Goal: Task Accomplishment & Management: Use online tool/utility

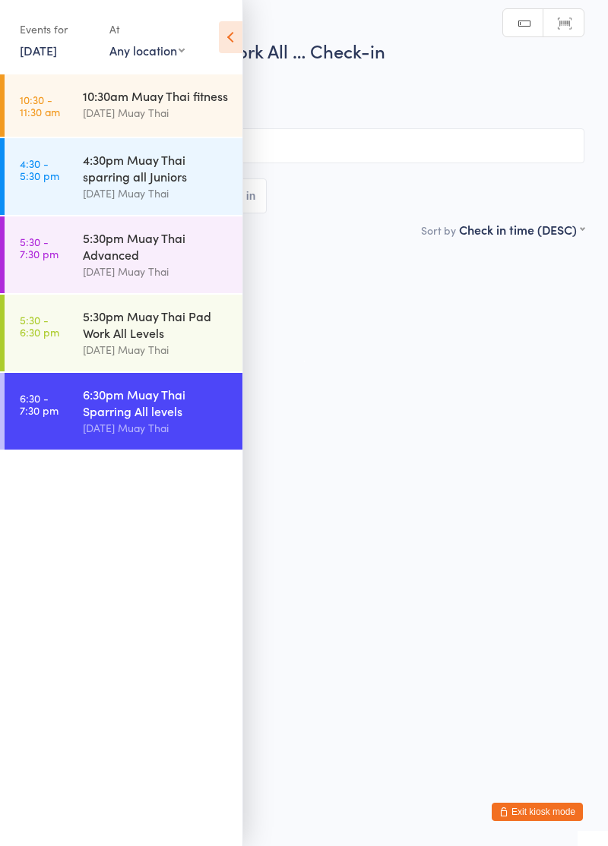
click at [233, 30] on icon at bounding box center [231, 37] width 24 height 32
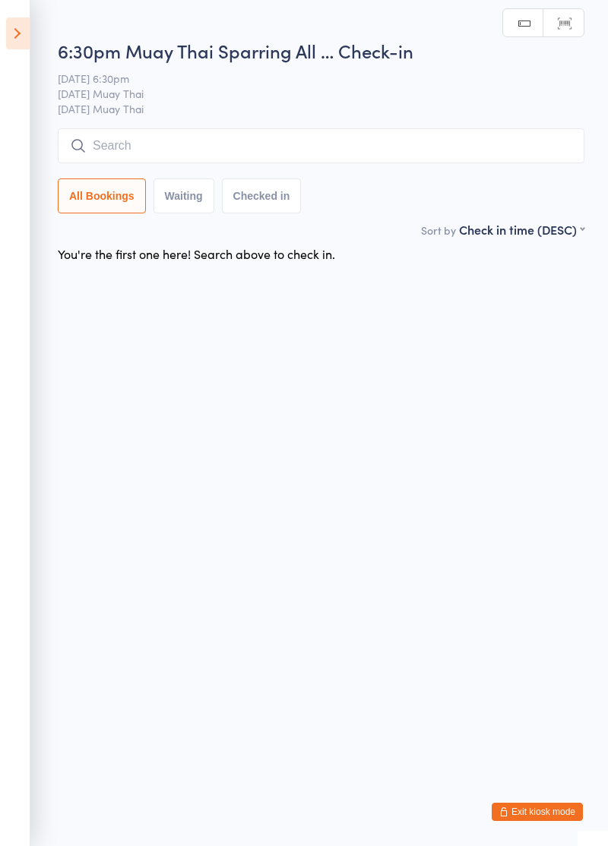
click at [299, 150] on input "search" at bounding box center [321, 145] width 527 height 35
type input "Junio"
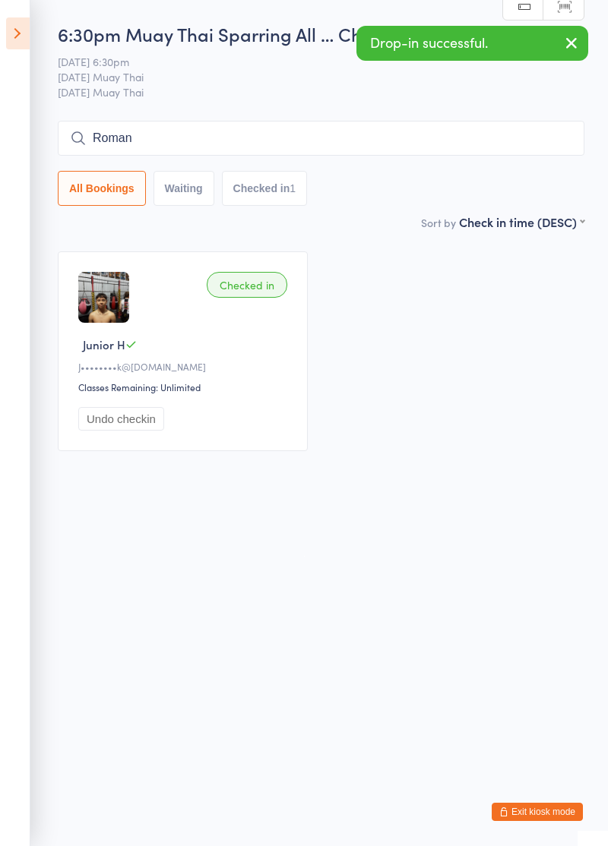
type input "Roman"
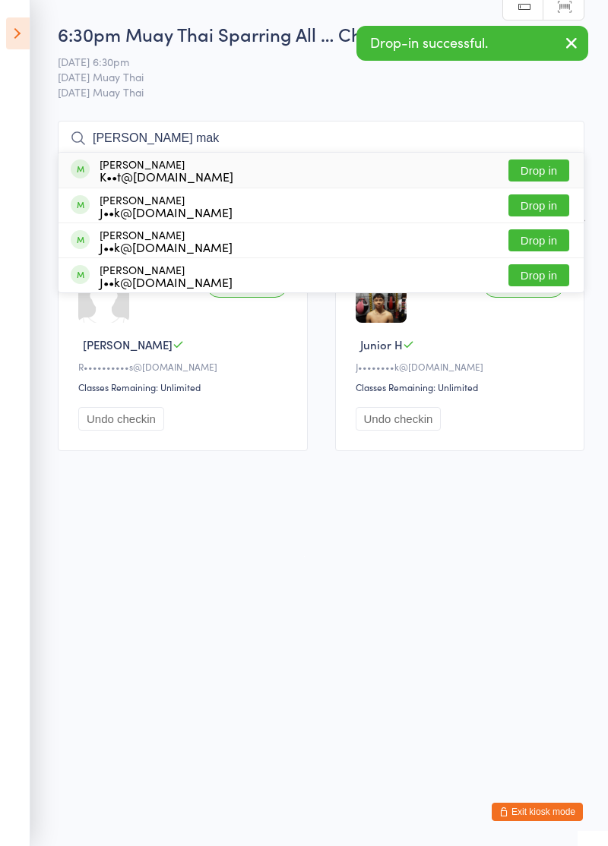
type input "[PERSON_NAME] mak"
click at [539, 207] on button "Drop in" at bounding box center [538, 206] width 61 height 22
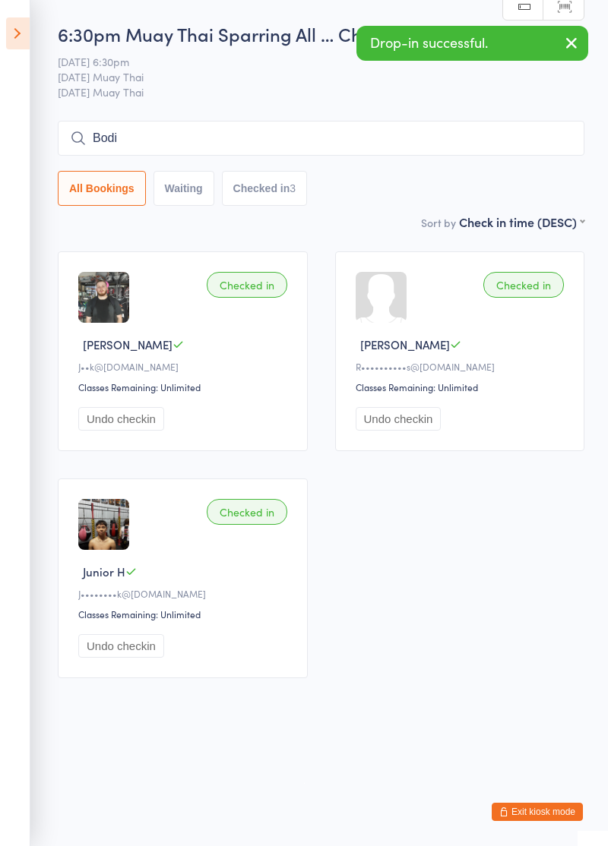
type input "Bodi"
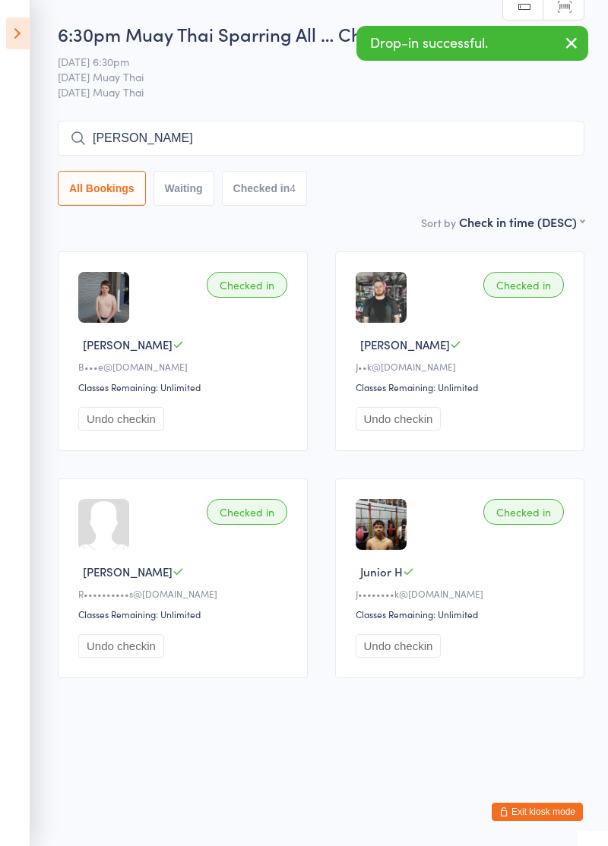
type input "[PERSON_NAME]"
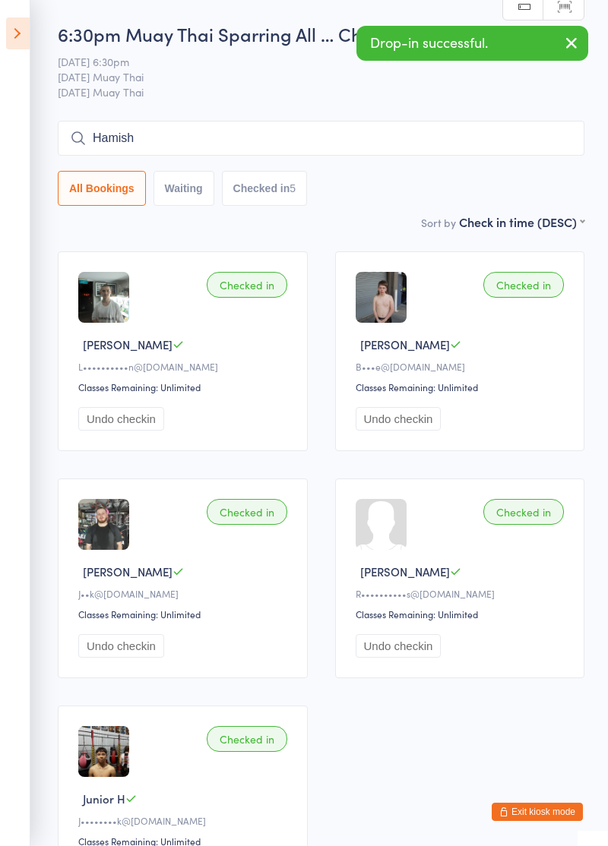
type input "Hamish"
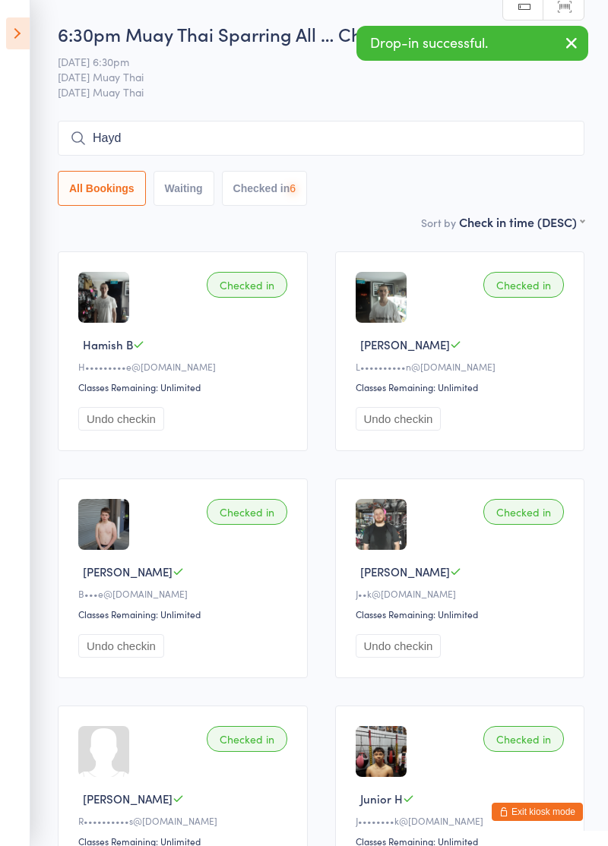
type input "Hayd"
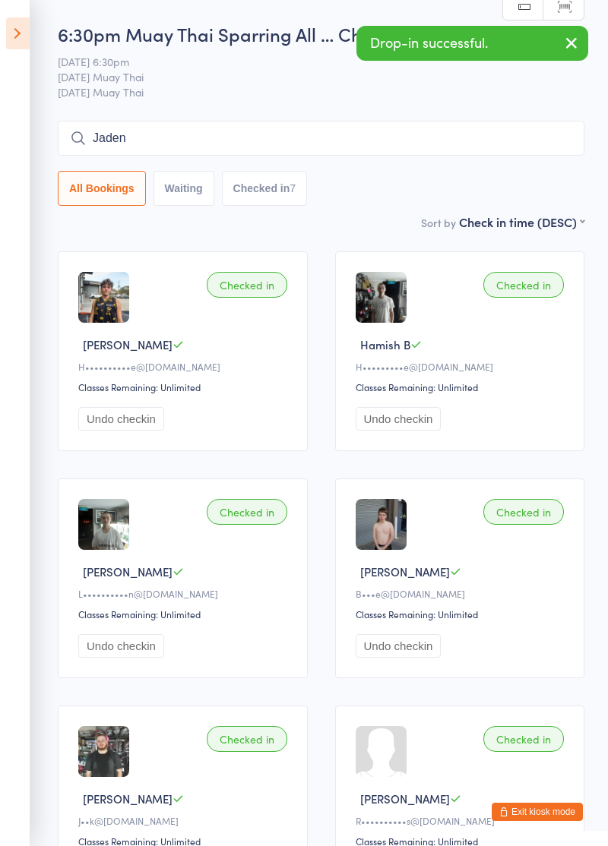
type input "Jaden"
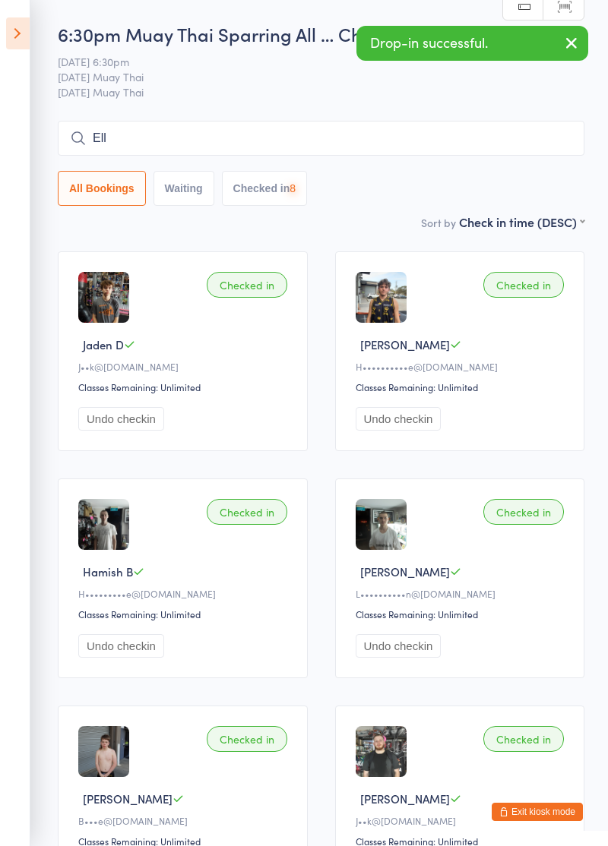
type input "Ell"
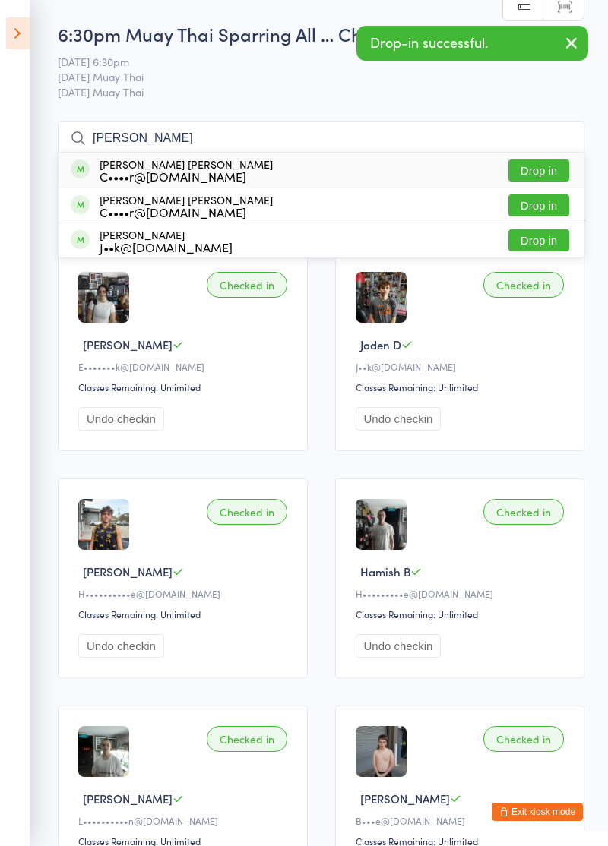
type input "[PERSON_NAME]"
click at [553, 209] on button "Drop in" at bounding box center [538, 206] width 61 height 22
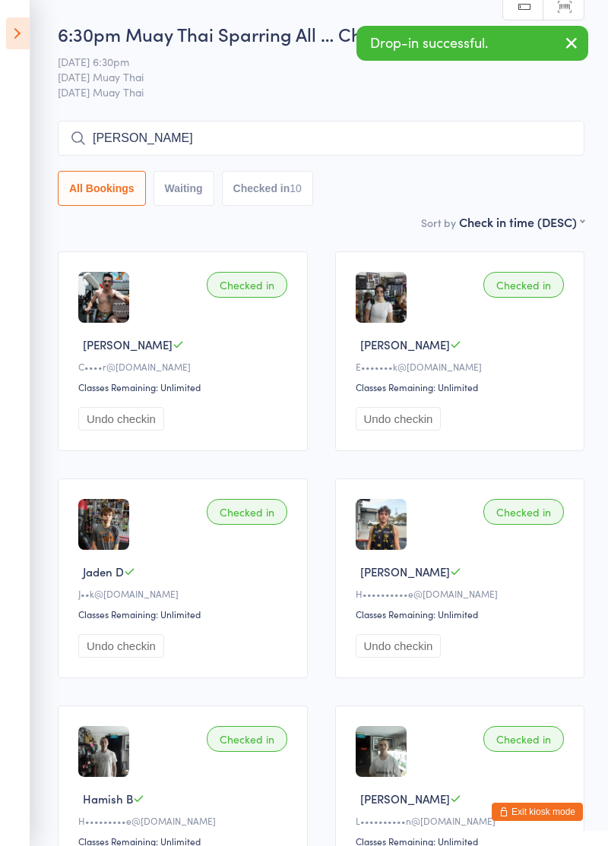
type input "[PERSON_NAME]"
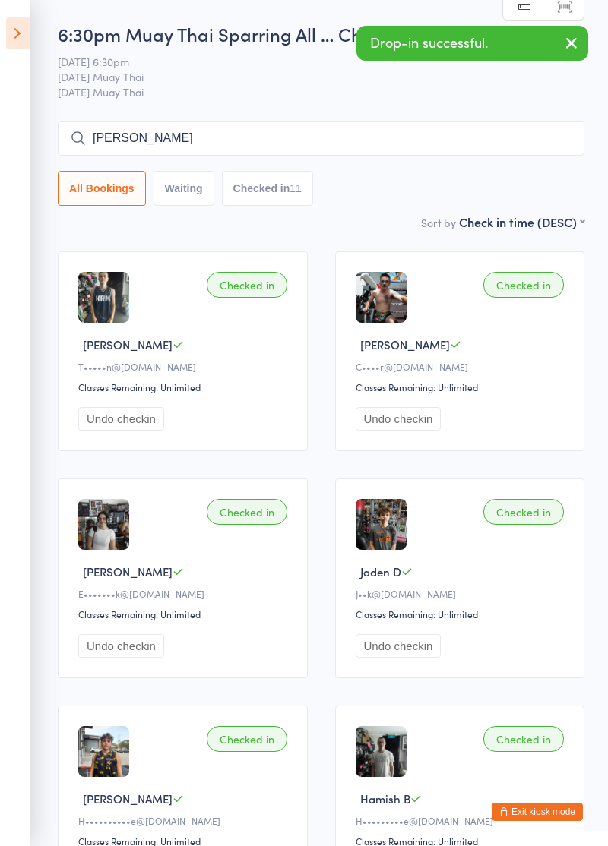
type input "[PERSON_NAME]"
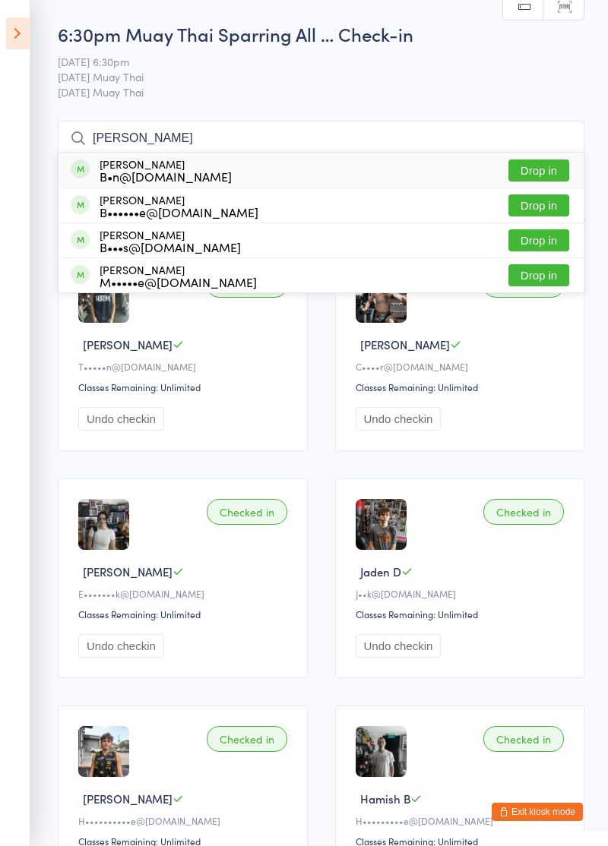
click at [539, 173] on button "Drop in" at bounding box center [538, 171] width 61 height 22
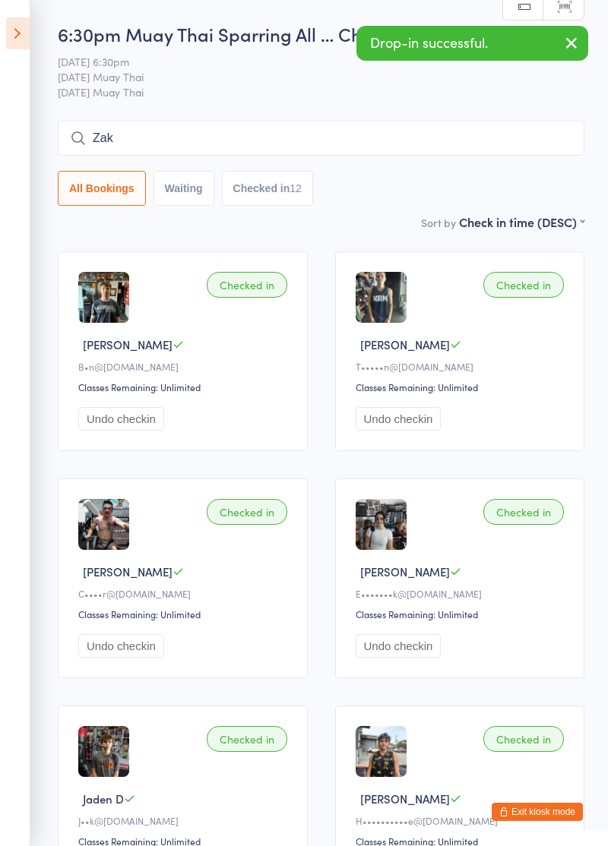
type input "Zak"
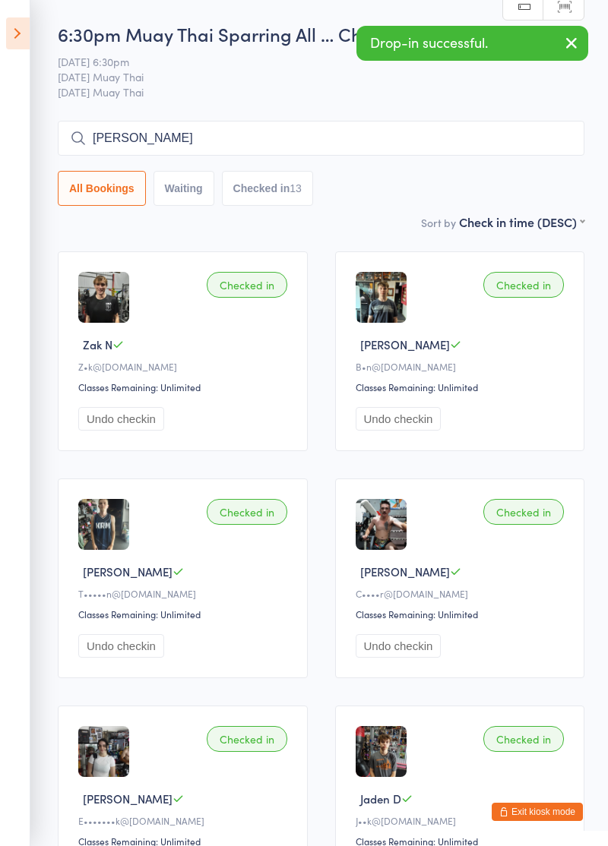
type input "[PERSON_NAME]"
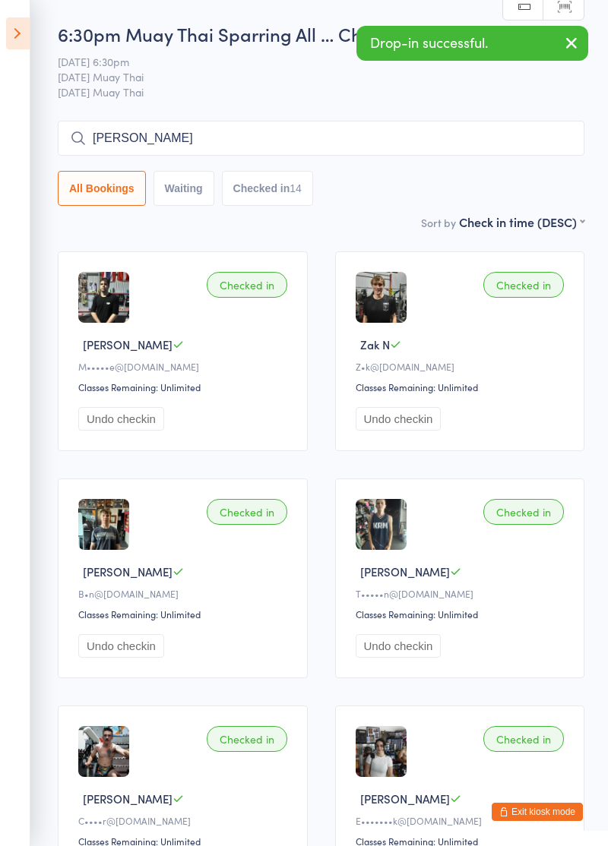
type input "[PERSON_NAME]"
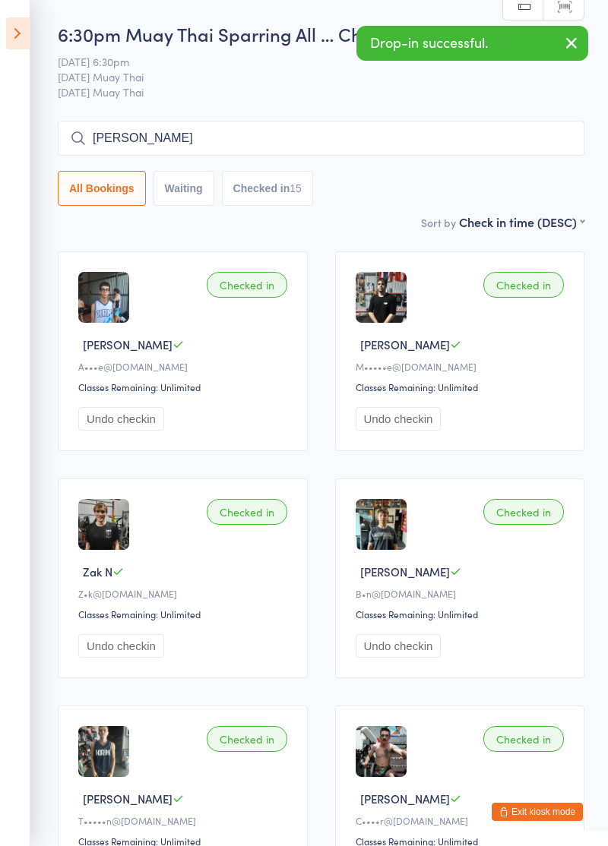
type input "[PERSON_NAME]"
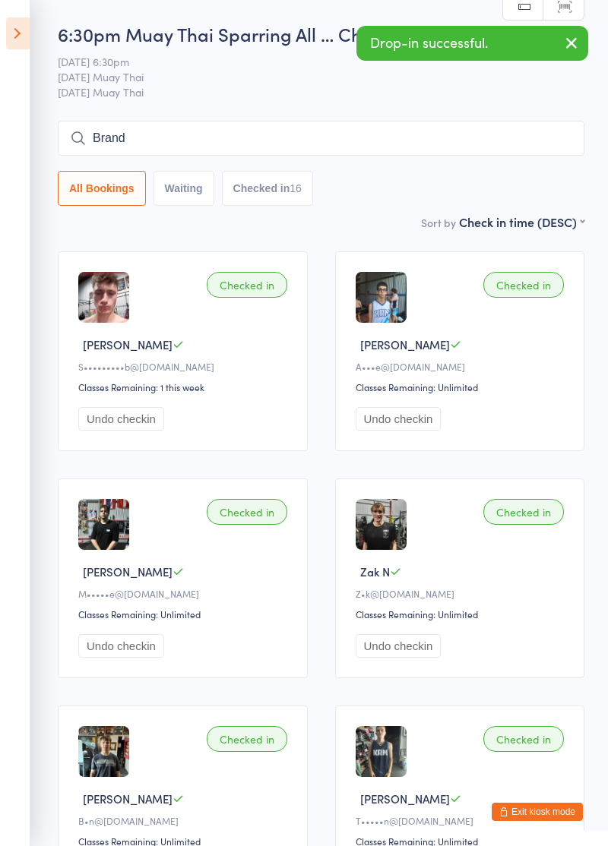
type input "Brand"
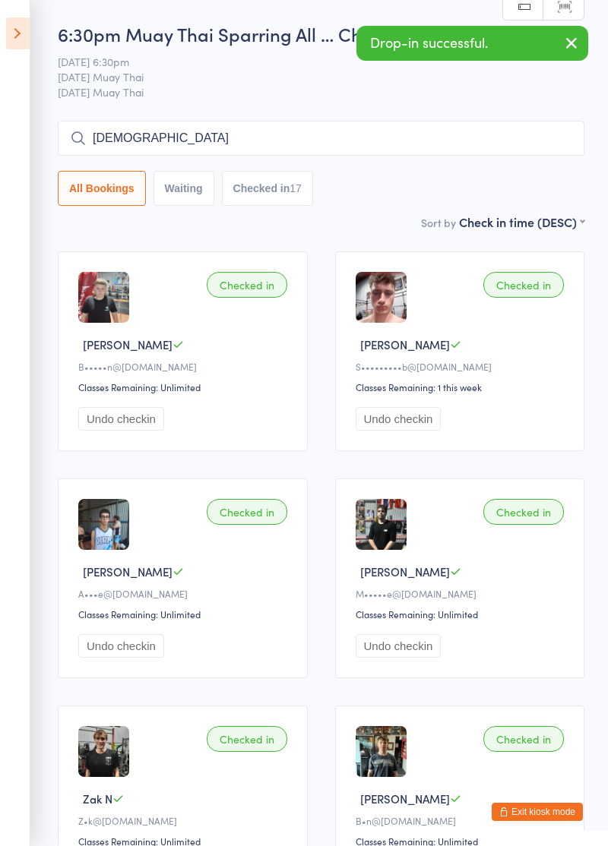
type input "[DEMOGRAPHIC_DATA]"
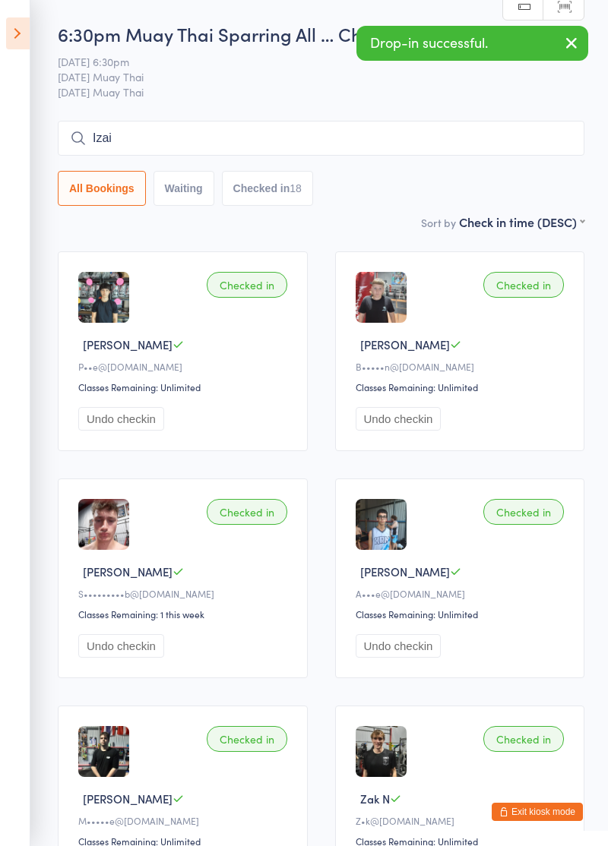
type input "Izai"
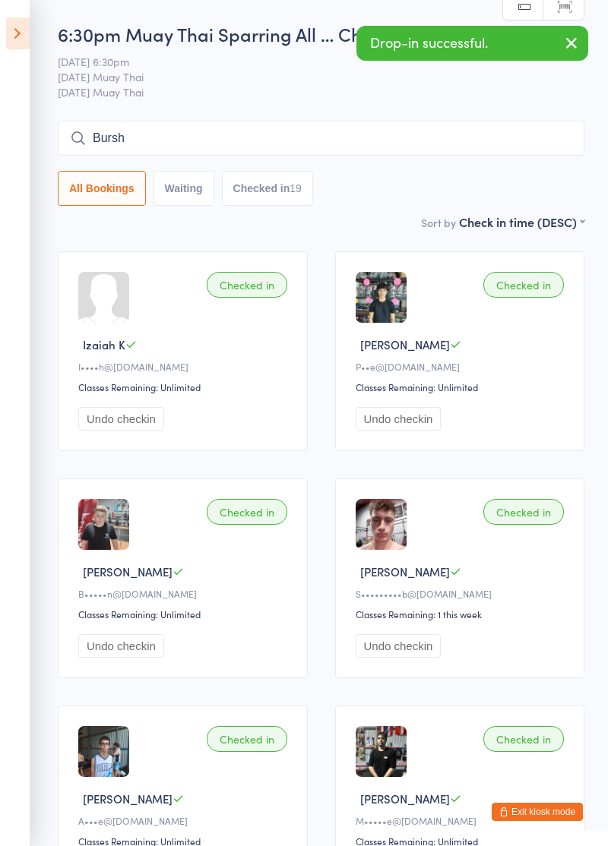
type input "Bursh"
